Goal: Information Seeking & Learning: Understand process/instructions

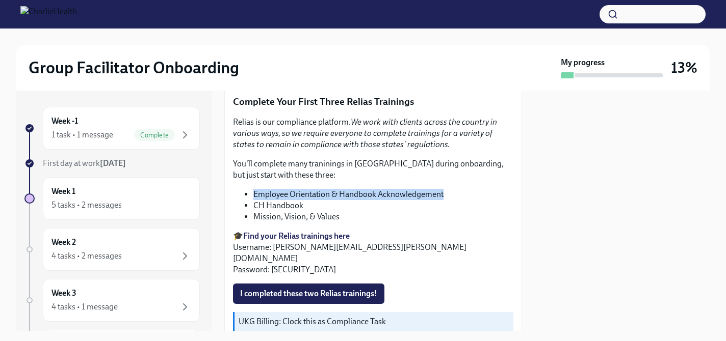
scroll to position [1084, 0]
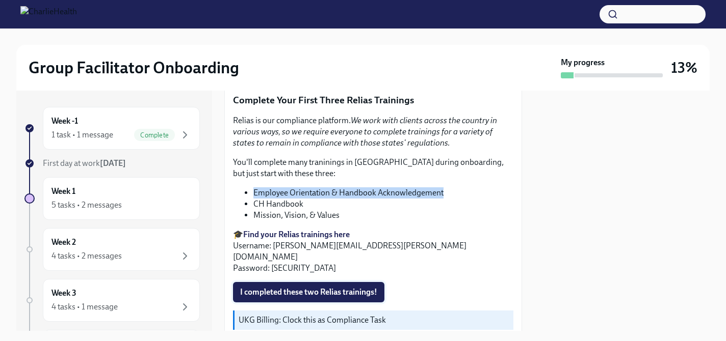
click at [337, 287] on span "I completed these two Relias trainings!" at bounding box center [308, 292] width 137 height 10
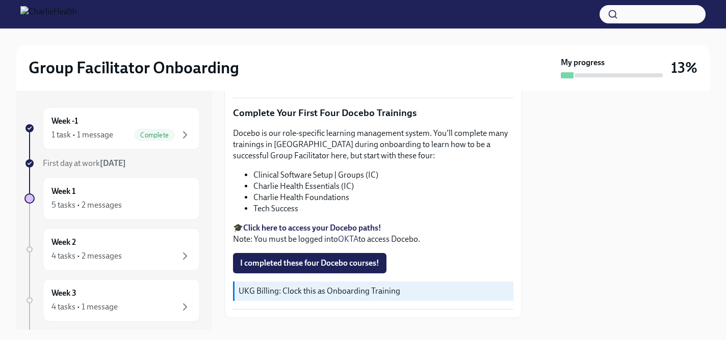
scroll to position [1318, 0]
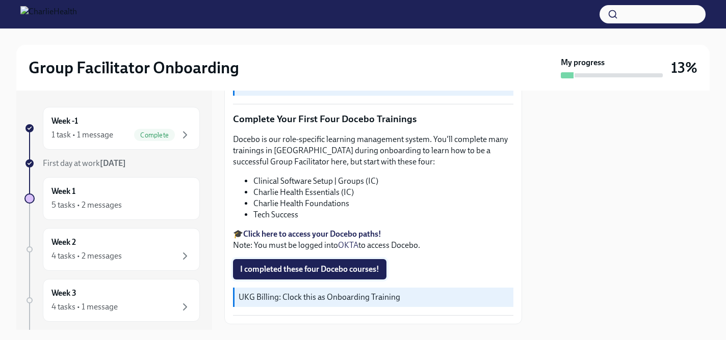
click at [317, 265] on span "I completed these four Docebo courses!" at bounding box center [309, 270] width 139 height 10
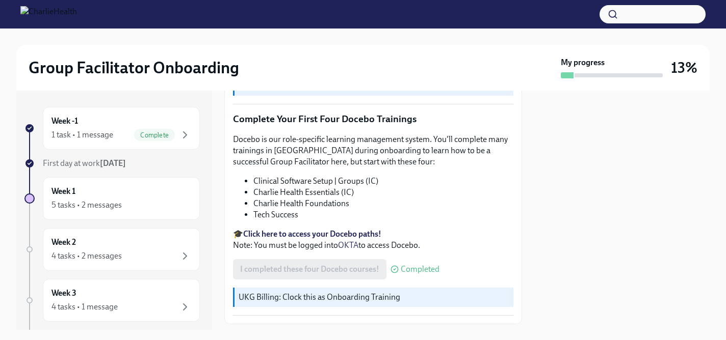
scroll to position [1356, 0]
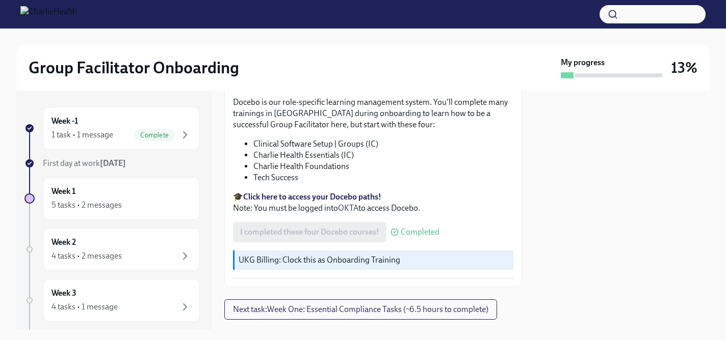
click at [346, 150] on li "Charlie Health Essentials (IC)" at bounding box center [383, 155] width 260 height 11
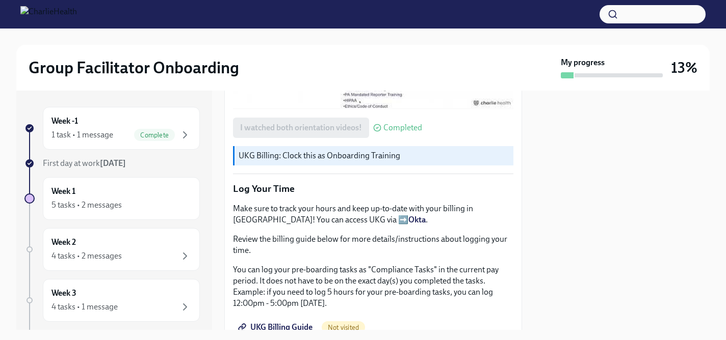
scroll to position [816, 0]
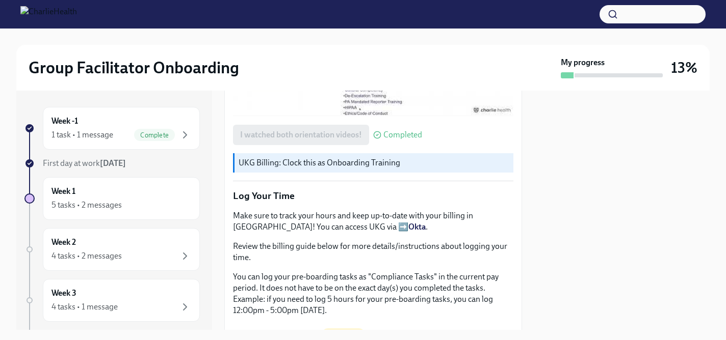
click at [408, 222] on strong "Okta" at bounding box center [416, 227] width 17 height 10
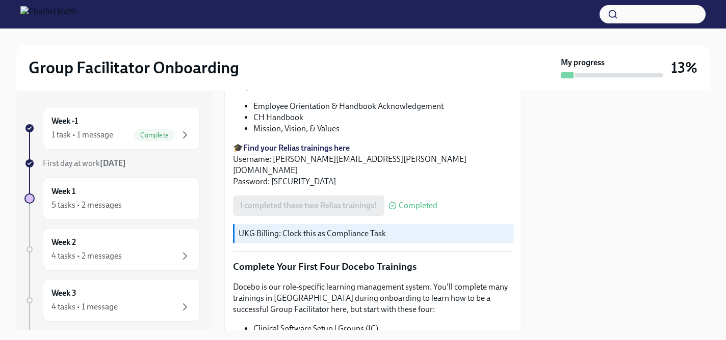
scroll to position [1356, 0]
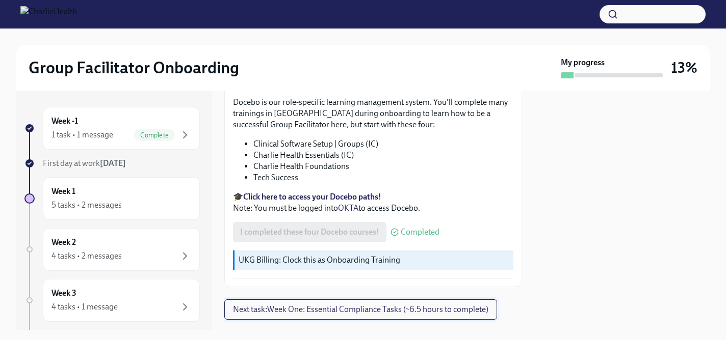
click at [436, 305] on span "Next task : Week One: Essential Compliance Tasks (~6.5 hours to complete)" at bounding box center [360, 310] width 255 height 10
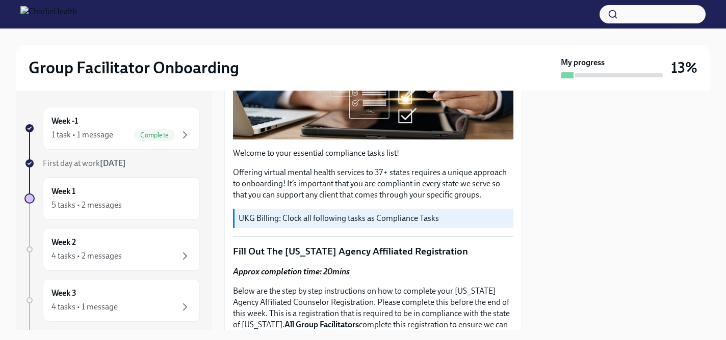
scroll to position [244, 0]
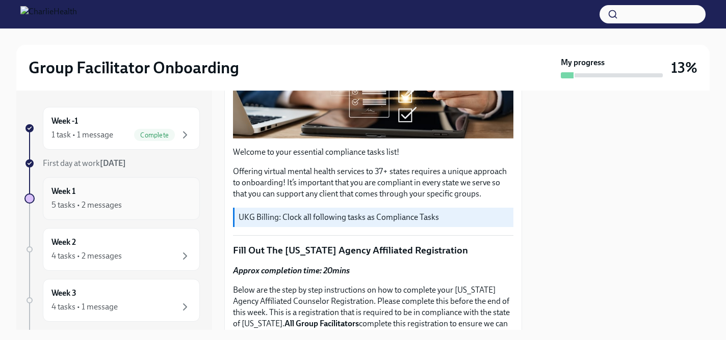
click at [162, 190] on div "Week 1 5 tasks • 2 messages" at bounding box center [121, 198] width 140 height 25
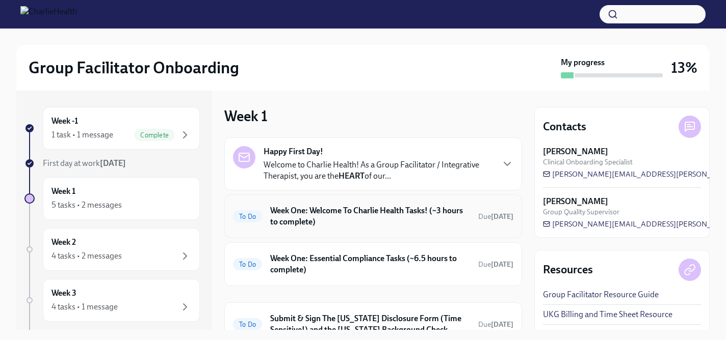
click at [279, 218] on h6 "Week One: Welcome To Charlie Health Tasks! (~3 hours to complete)" at bounding box center [370, 216] width 200 height 22
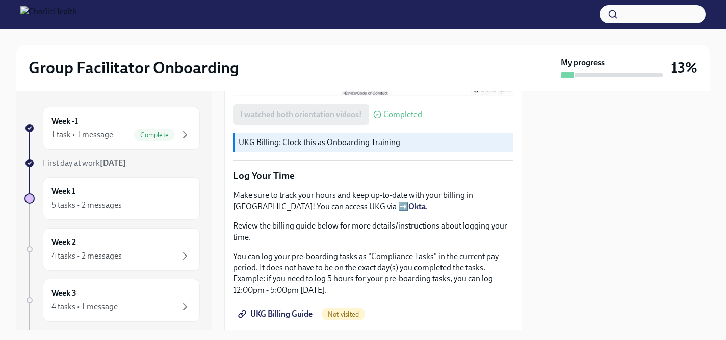
scroll to position [819, 0]
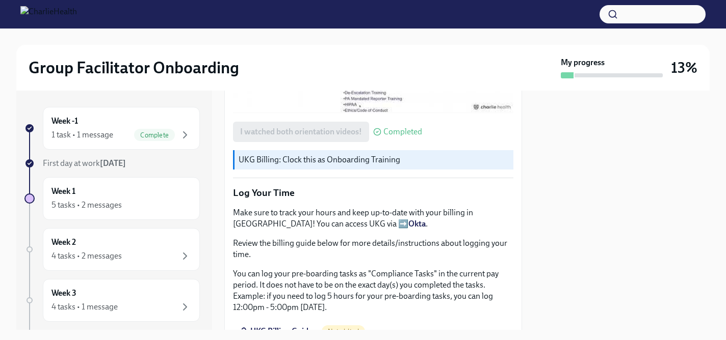
click at [339, 328] on span "Not visited" at bounding box center [343, 332] width 43 height 8
click at [303, 327] on span "UKG Billing Guide" at bounding box center [276, 332] width 72 height 10
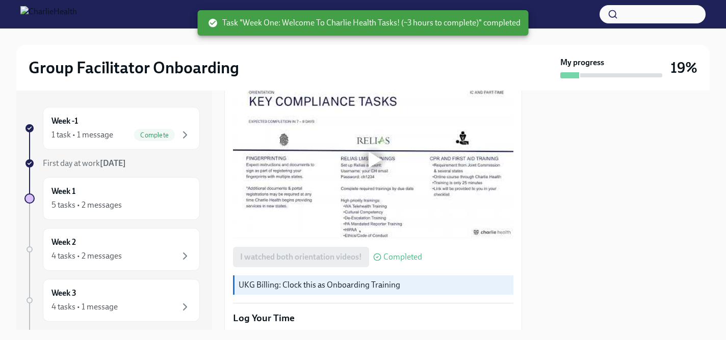
scroll to position [695, 0]
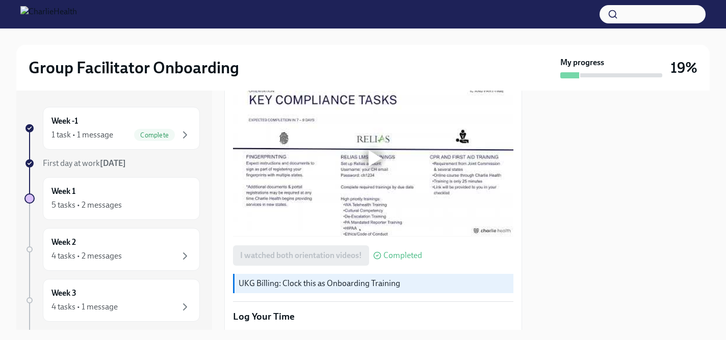
click at [375, 150] on div at bounding box center [374, 158] width 13 height 16
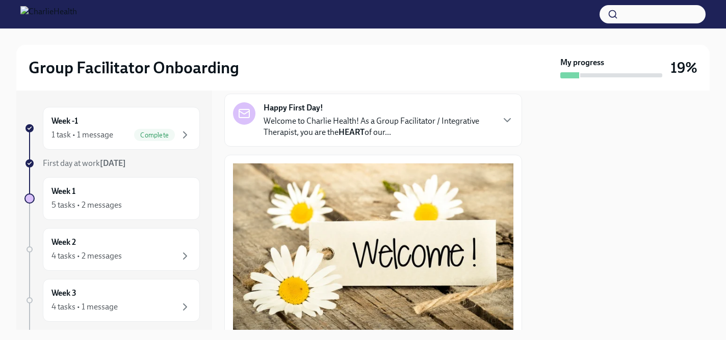
scroll to position [0, 0]
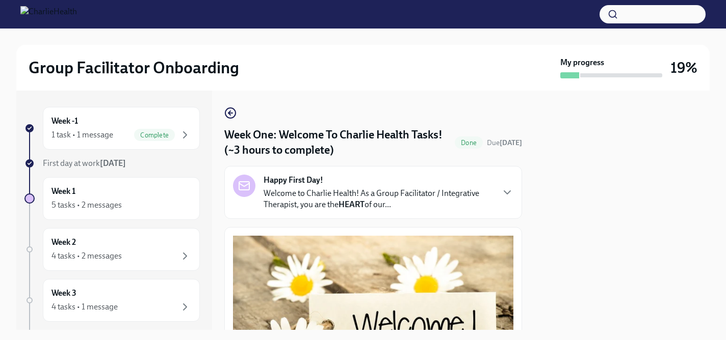
click at [428, 209] on p "Welcome to Charlie Health! As a Group Facilitator / Integrative Therapist, you …" at bounding box center [377, 199] width 229 height 22
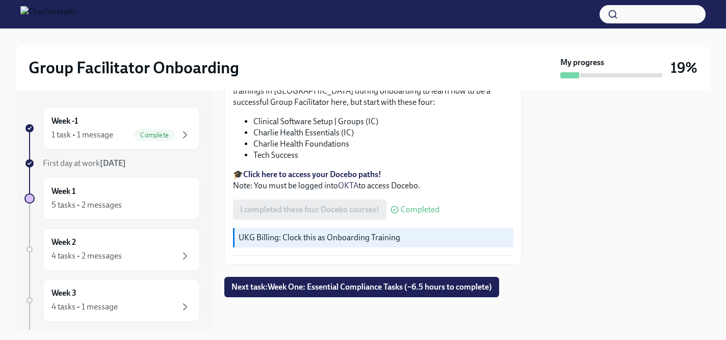
scroll to position [1820, 0]
